Goal: Obtain resource: Download file/media

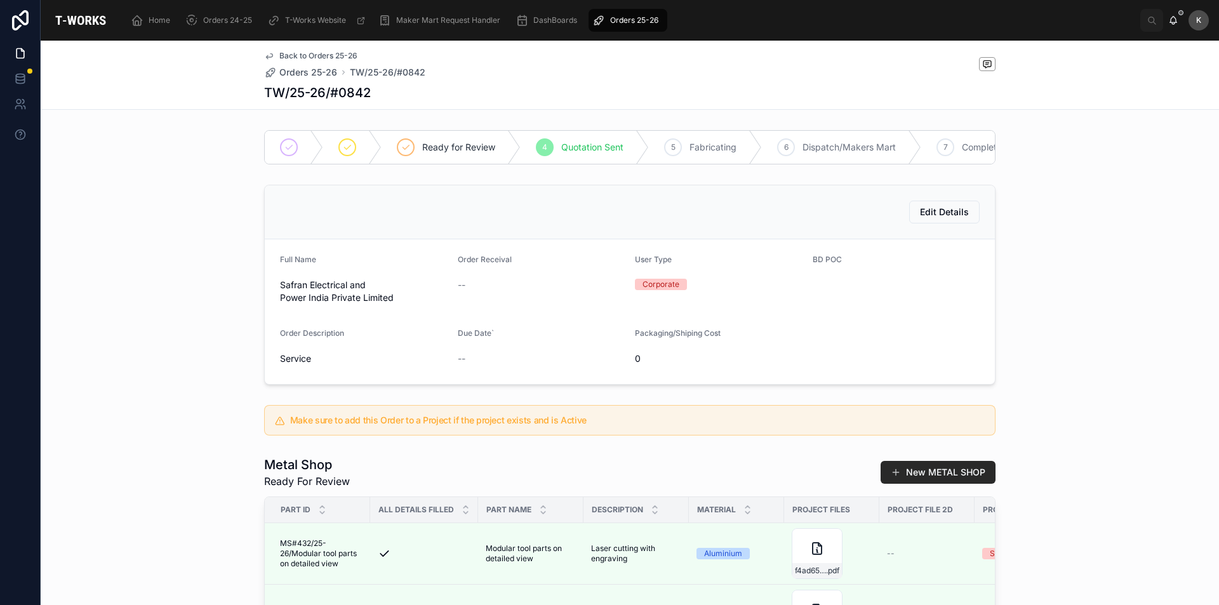
scroll to position [190, 0]
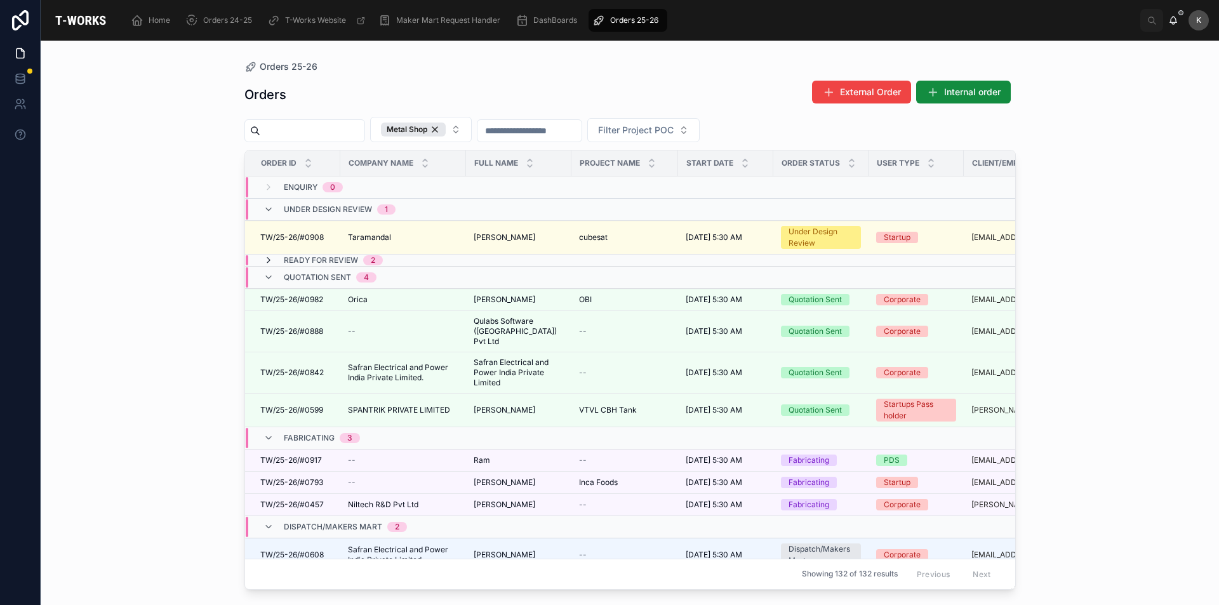
click at [267, 256] on icon at bounding box center [268, 260] width 10 height 10
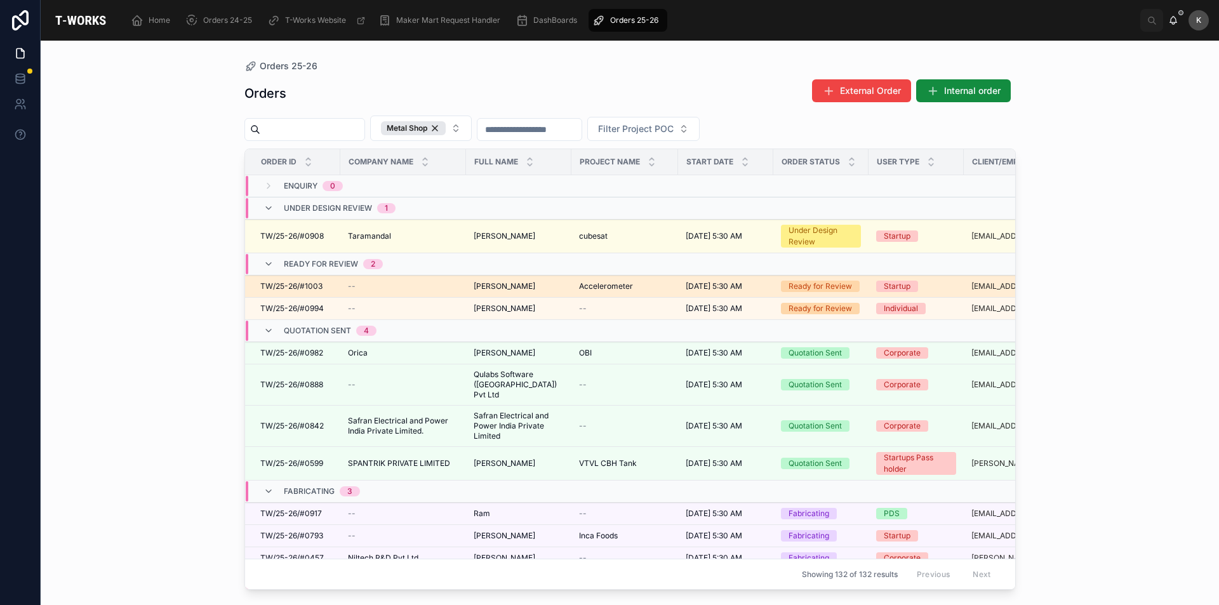
click at [525, 285] on span "[PERSON_NAME]" at bounding box center [505, 286] width 62 height 10
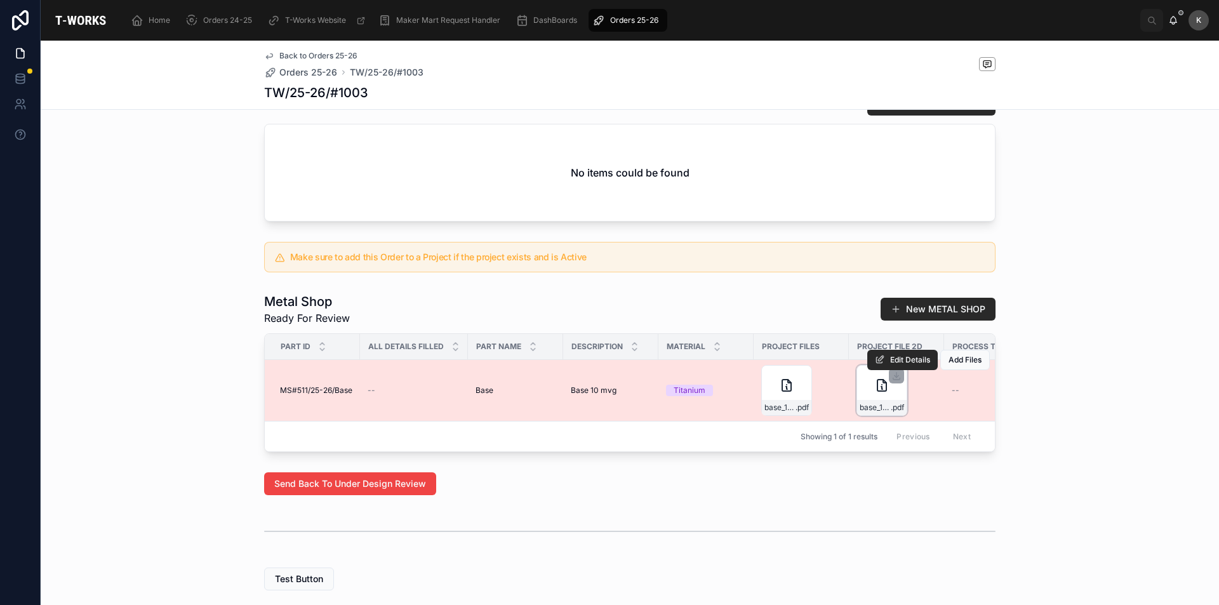
click at [875, 413] on div "base_10mV_icp .pdf" at bounding box center [881, 390] width 51 height 51
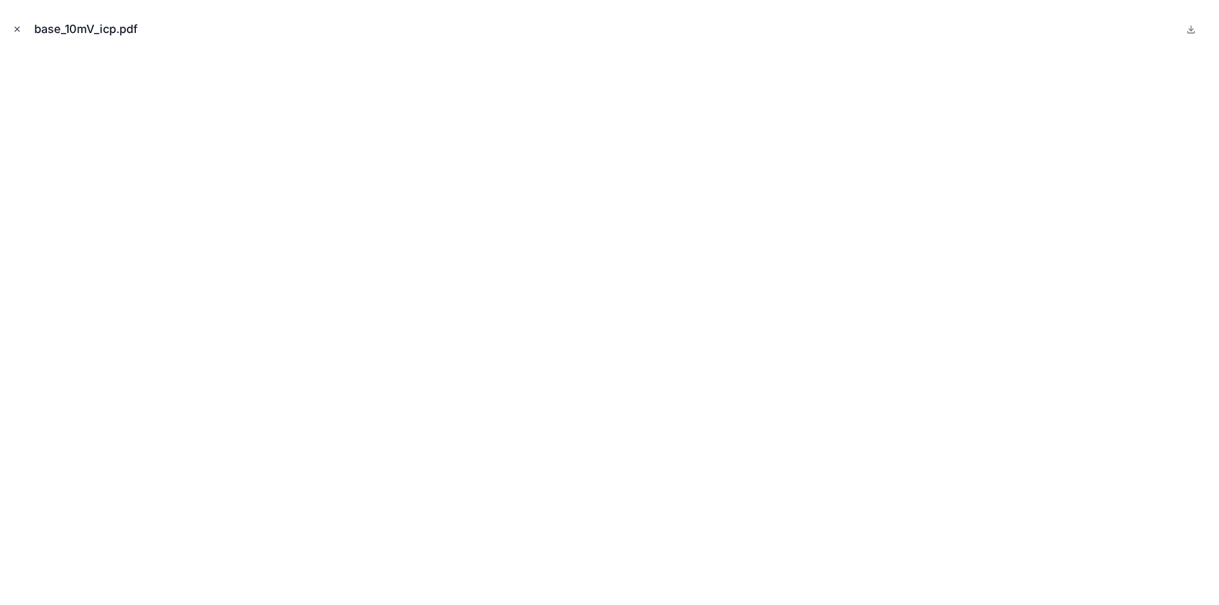
click at [18, 33] on icon "Close modal" at bounding box center [17, 29] width 9 height 9
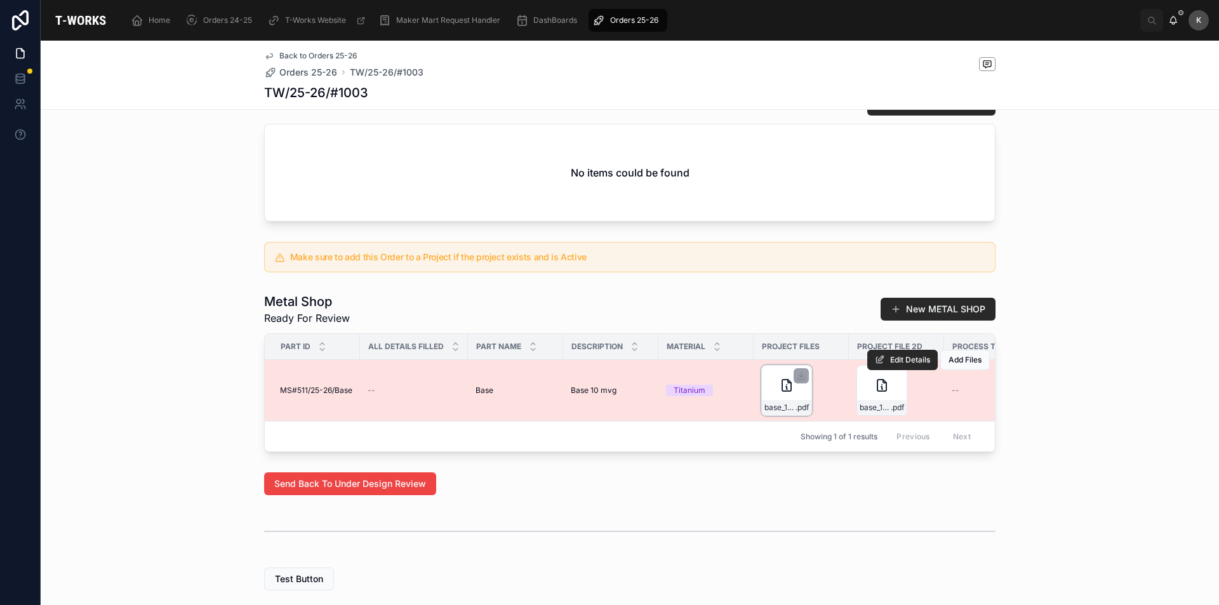
click at [788, 415] on div "base_10mV_icp .pdf" at bounding box center [786, 390] width 51 height 51
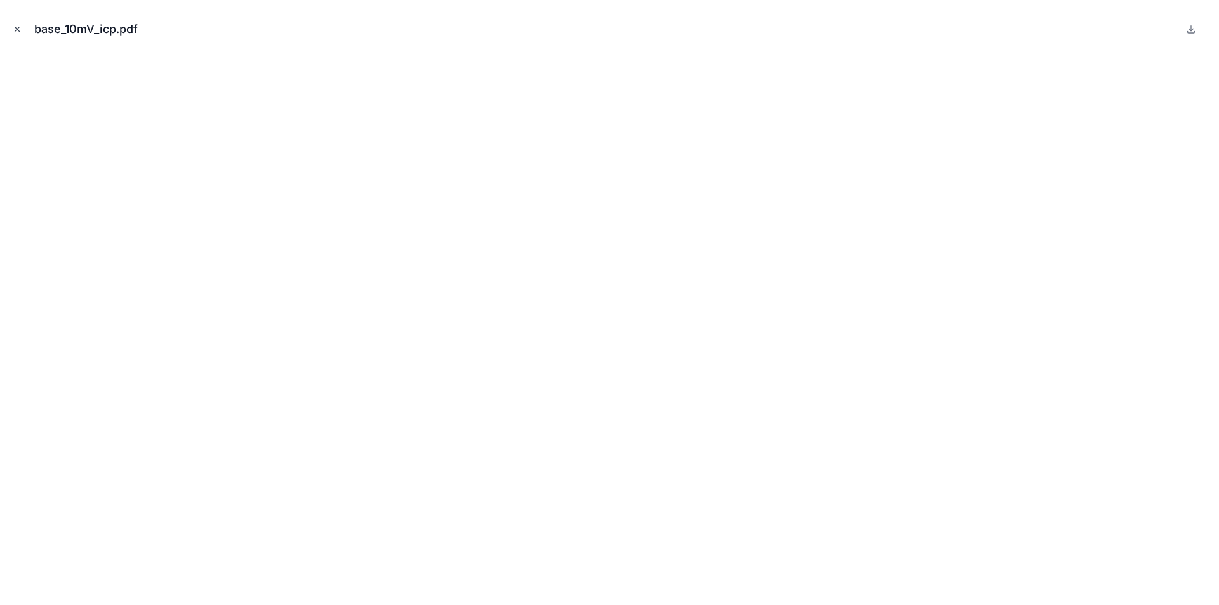
click at [18, 32] on icon "Close modal" at bounding box center [17, 29] width 9 height 9
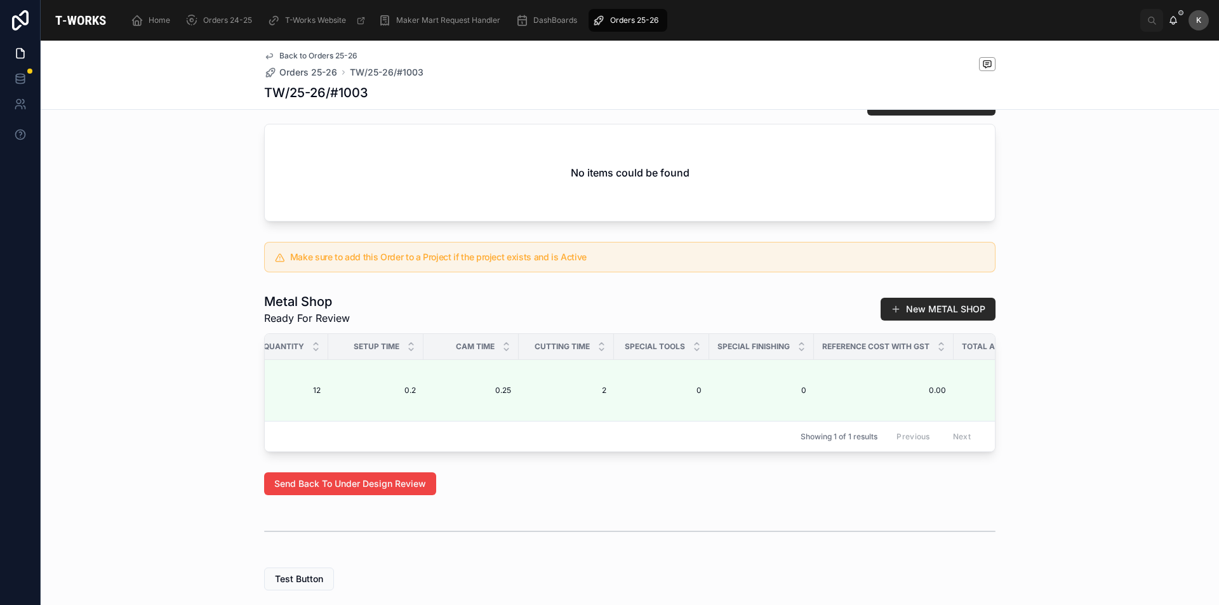
scroll to position [0, 661]
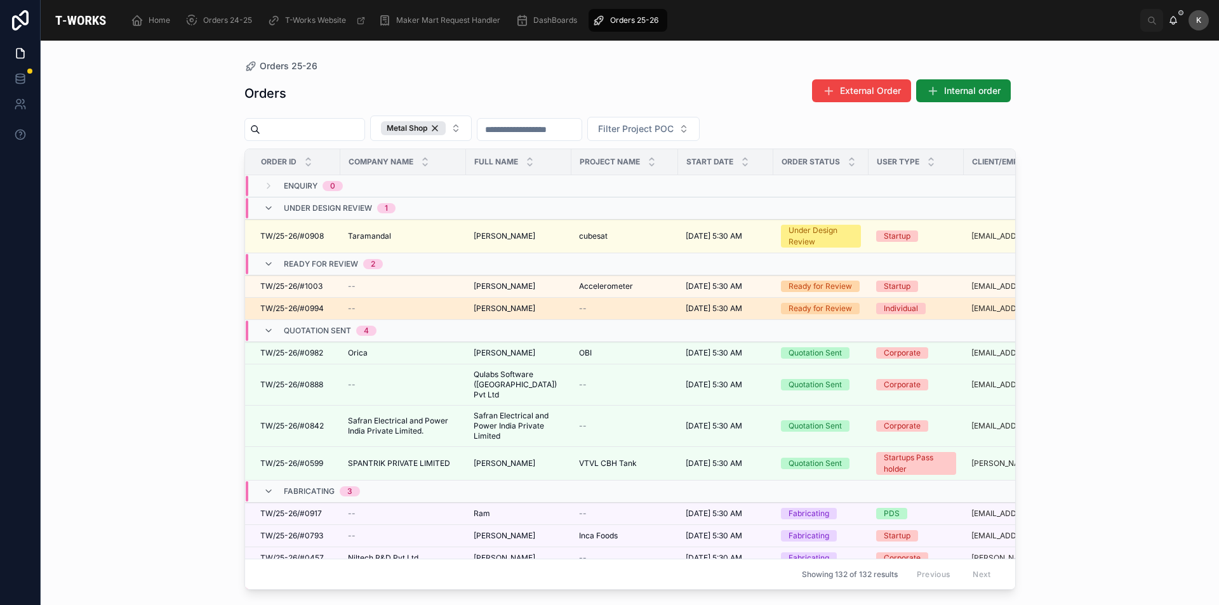
click at [310, 305] on span "TW/25-26/#0994" at bounding box center [291, 308] width 63 height 10
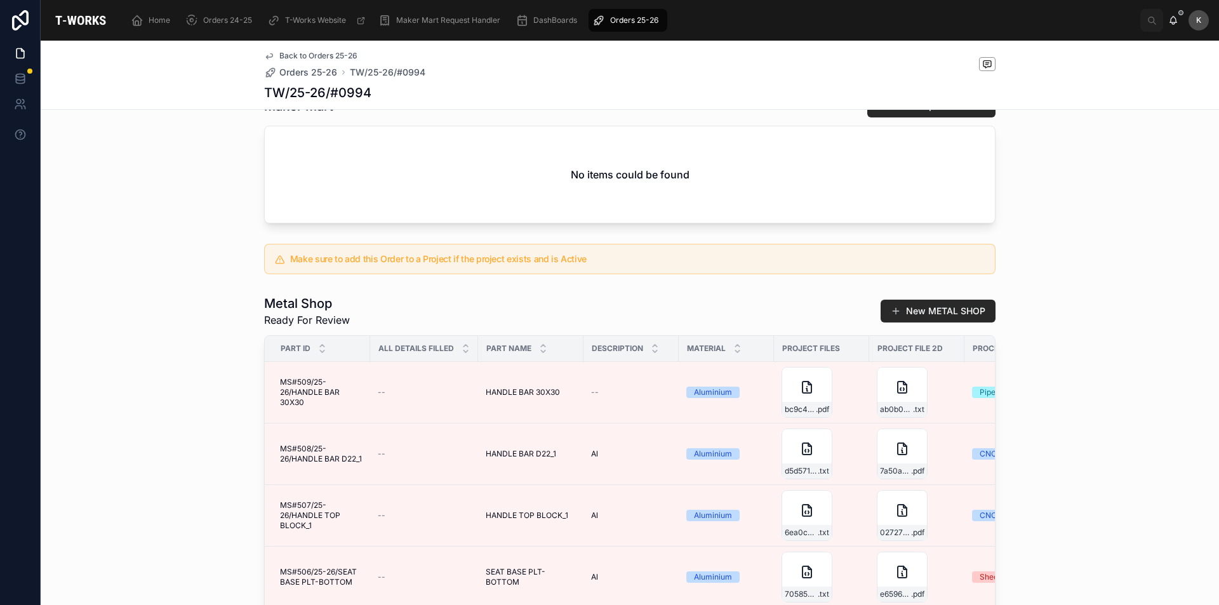
scroll to position [508, 0]
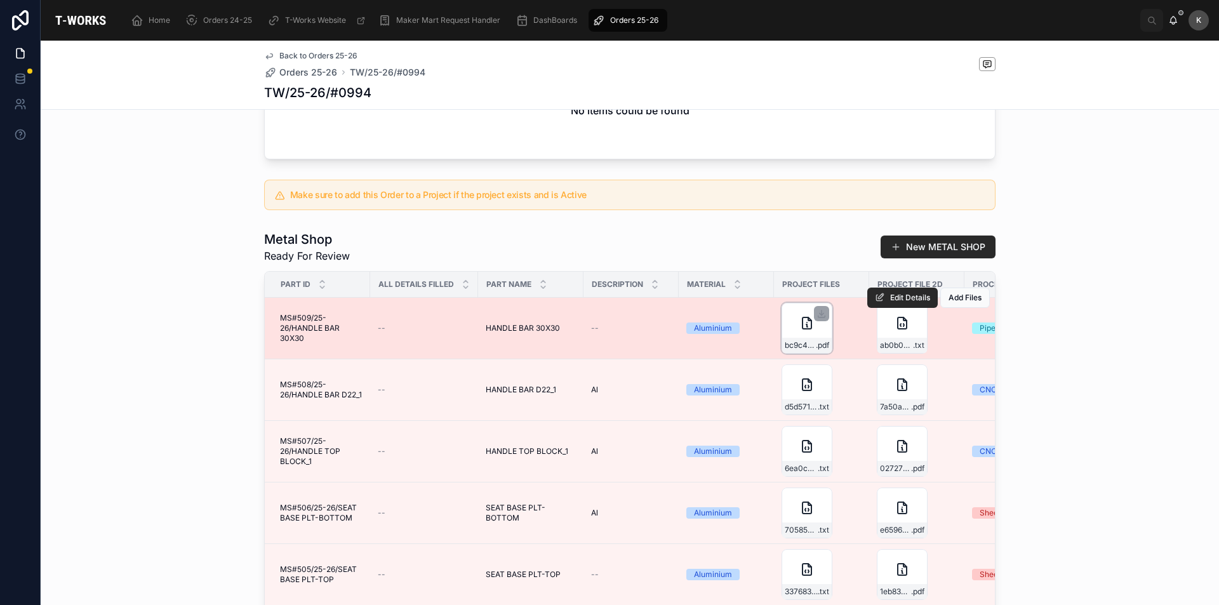
click at [794, 352] on div "bc9c465d-38c9-4455-bbdb-da4baf4f5ac3-HANDLE-BAR-30X30 .pdf" at bounding box center [806, 328] width 51 height 51
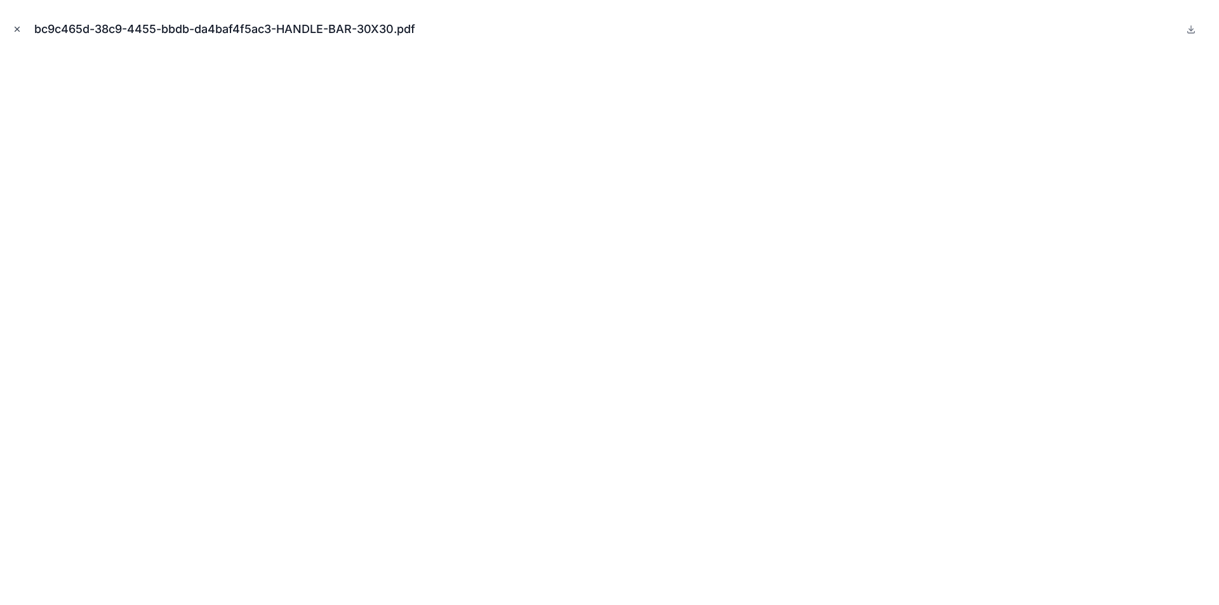
click at [19, 25] on icon "Close modal" at bounding box center [17, 29] width 9 height 9
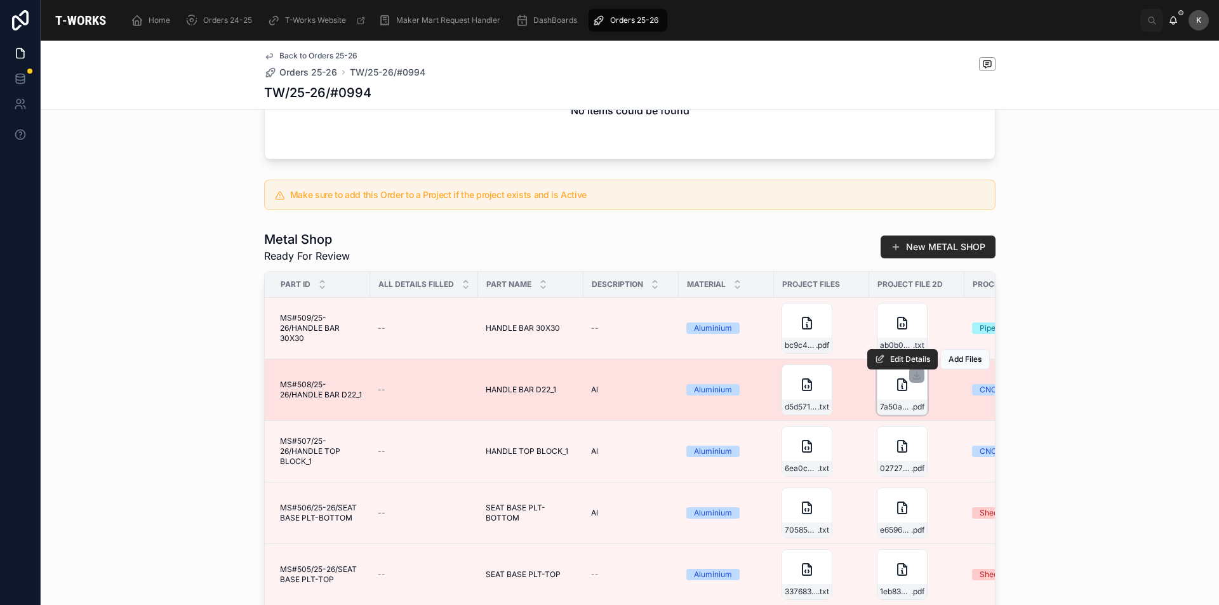
click at [909, 415] on div "7a50a7a4-07ae-45f2-9508-40c3fedae334-HANDLE-BAR-D22 .pdf" at bounding box center [902, 389] width 51 height 51
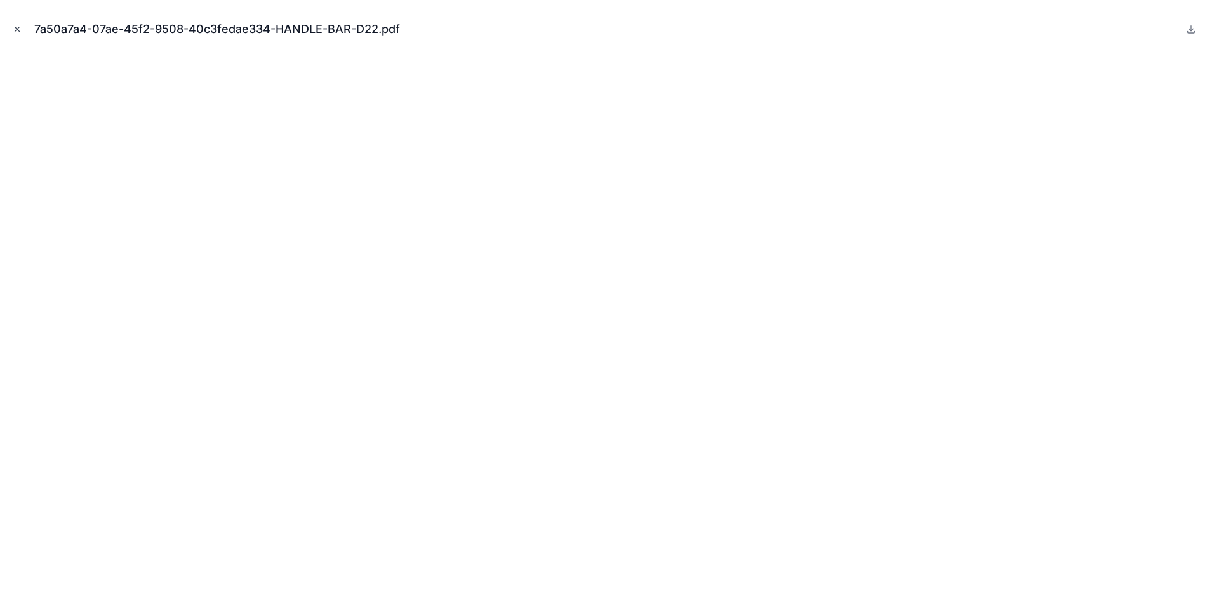
click at [16, 27] on icon "Close modal" at bounding box center [17, 29] width 9 height 9
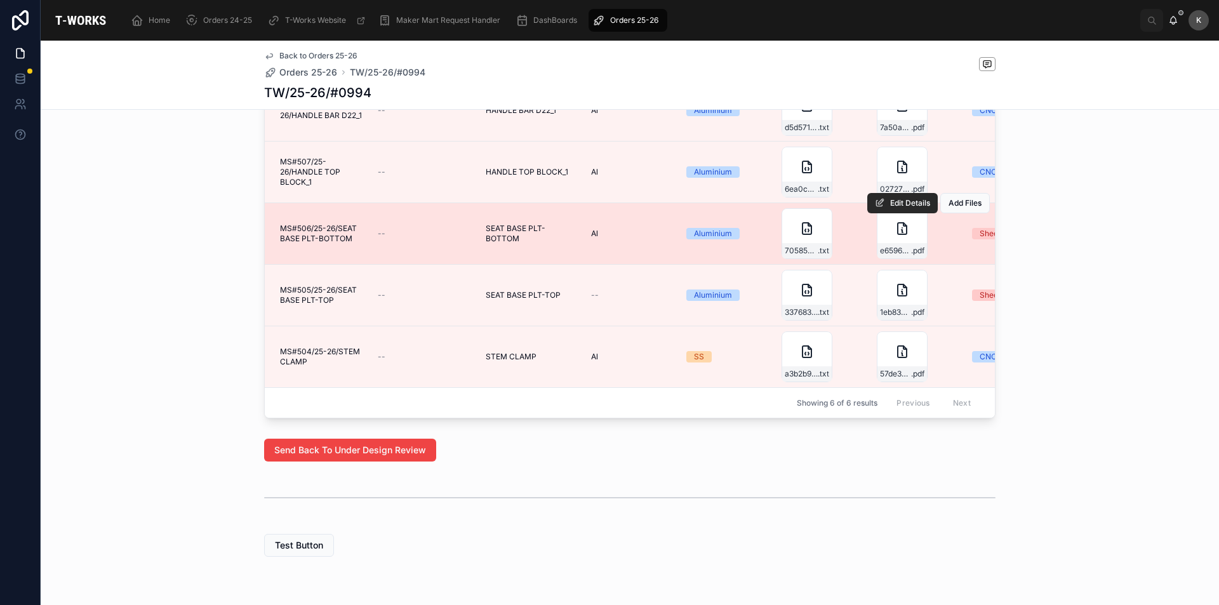
scroll to position [854, 0]
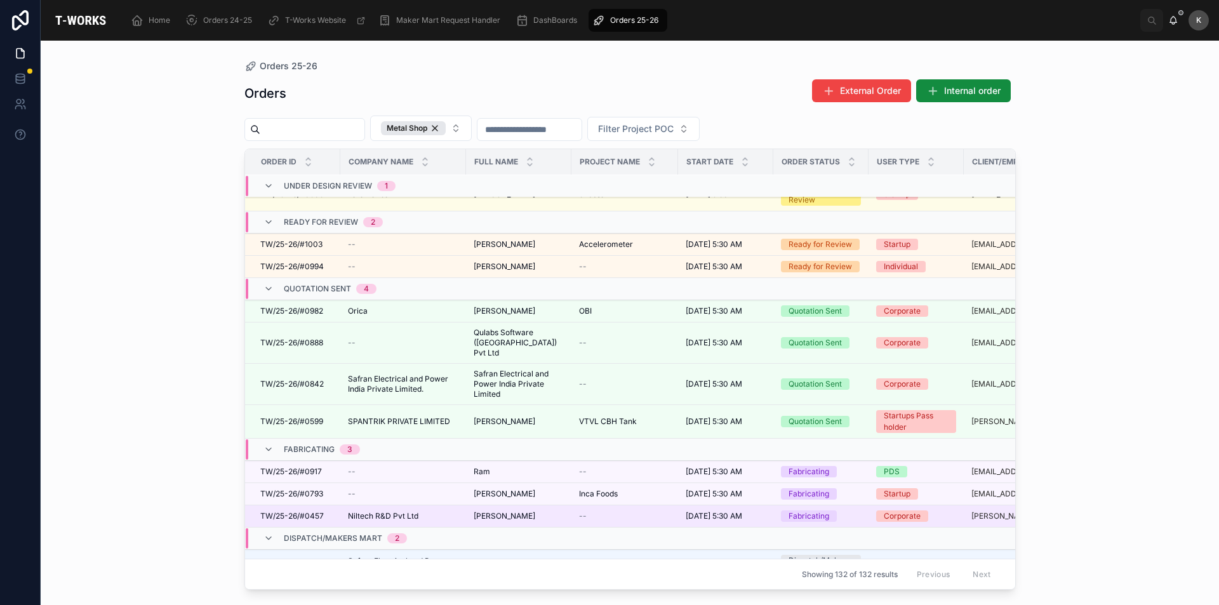
scroll to position [63, 0]
